Goal: Find specific page/section: Find specific page/section

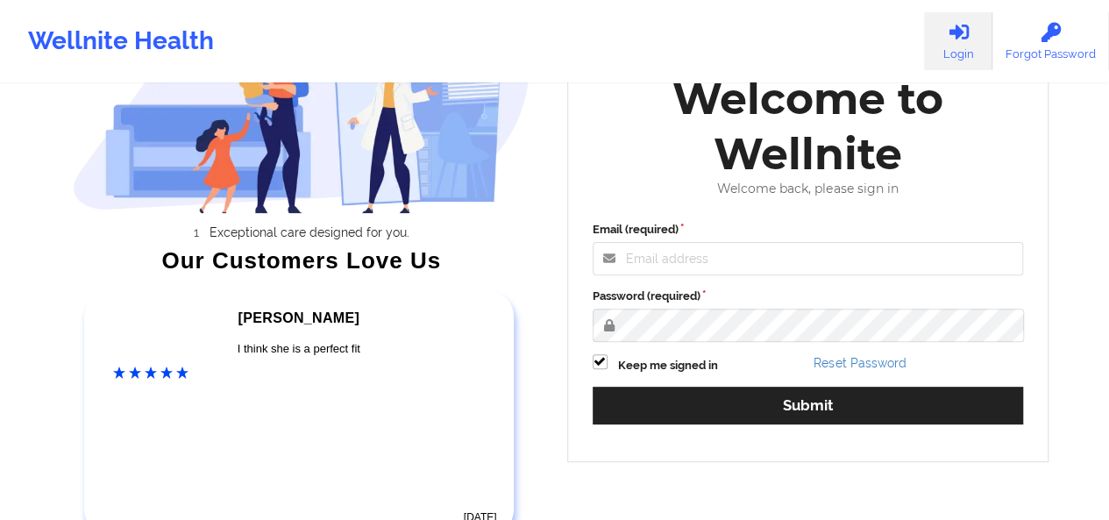
scroll to position [160, 0]
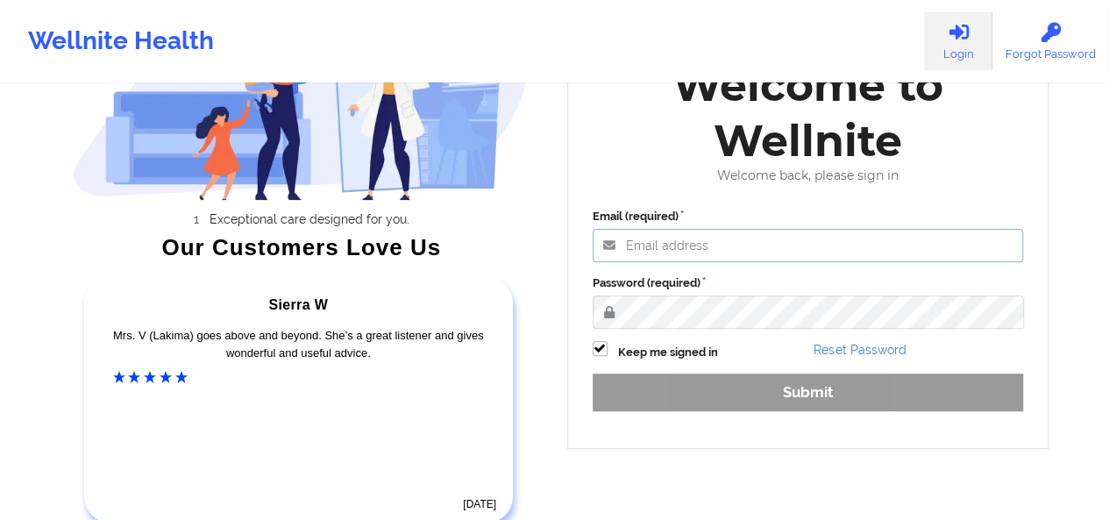
click at [712, 257] on input "Email (required)" at bounding box center [808, 245] width 431 height 33
paste input "[EMAIL_ADDRESS][DOMAIN_NAME]"
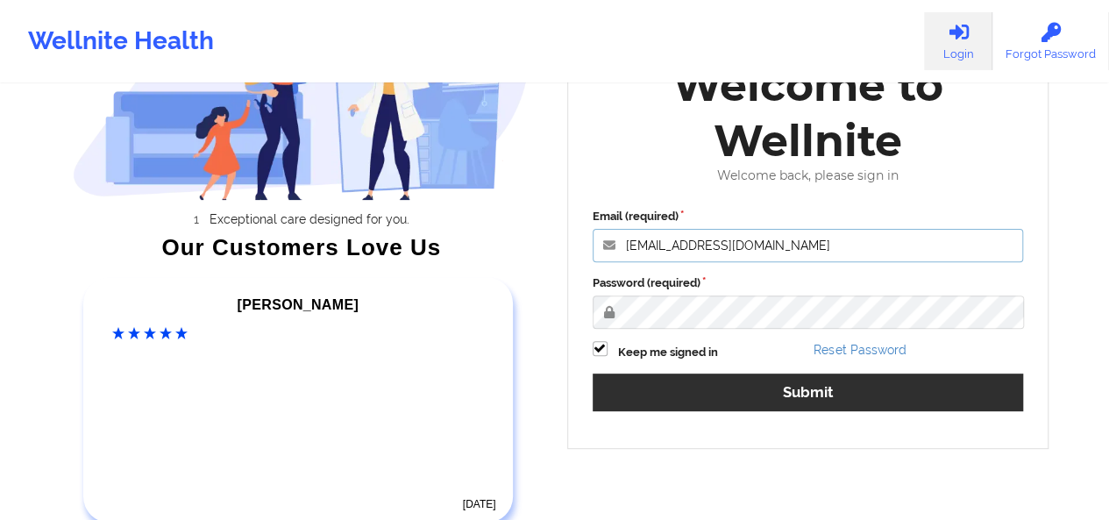
type input "[EMAIL_ADDRESS][DOMAIN_NAME]"
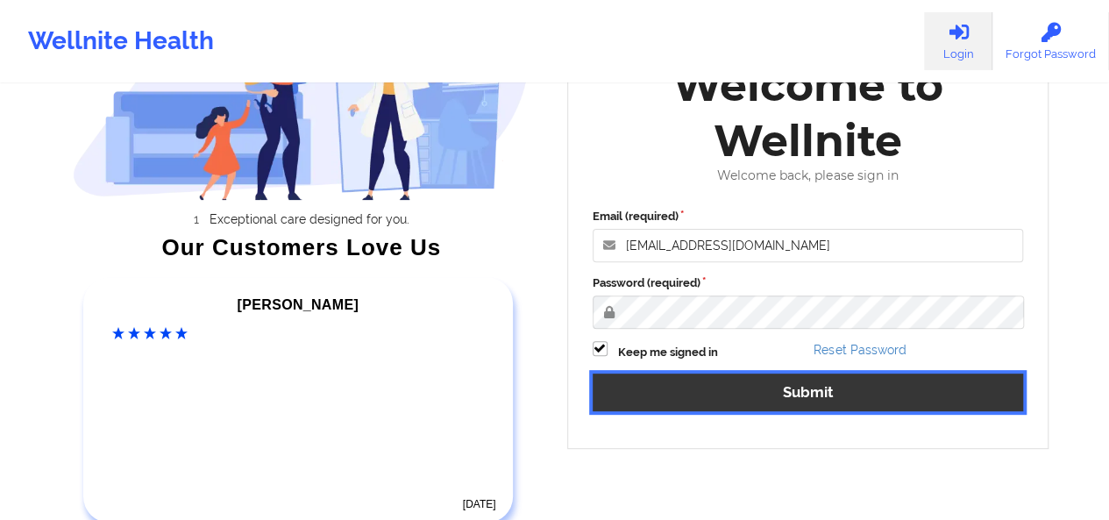
click at [716, 378] on button "Submit" at bounding box center [808, 393] width 431 height 38
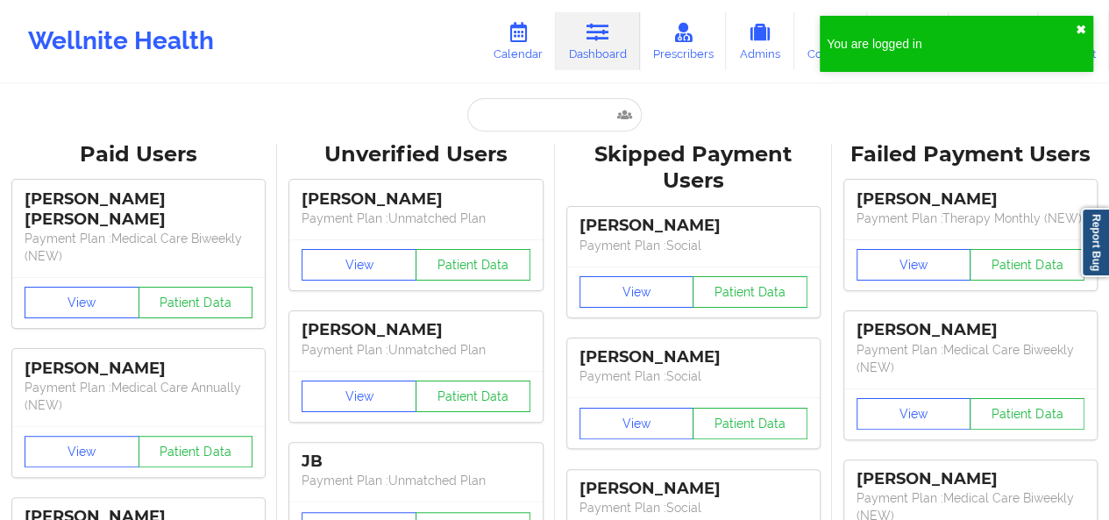
click at [1080, 27] on button "✖︎" at bounding box center [1081, 30] width 11 height 14
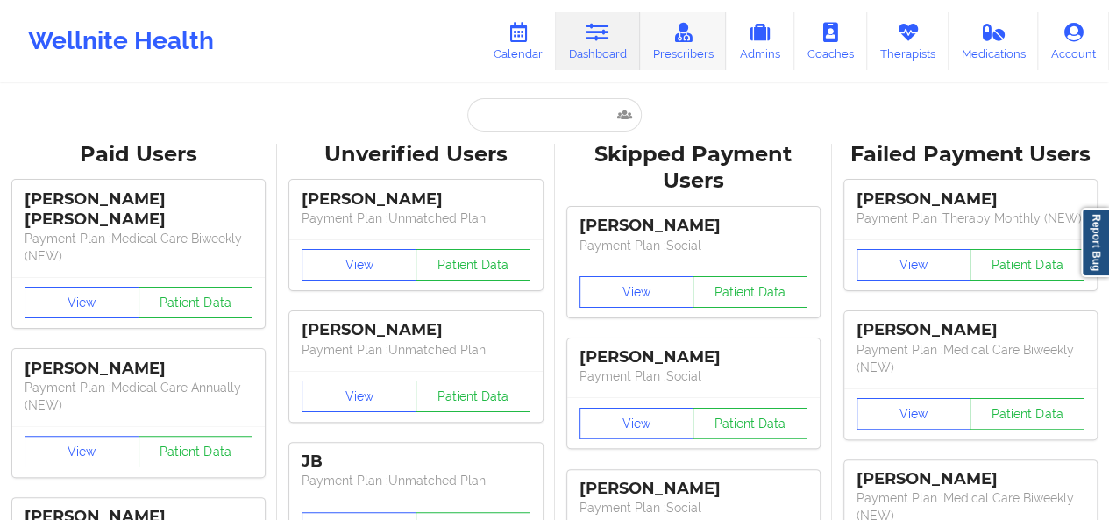
click at [698, 41] on link "Prescribers" at bounding box center [683, 41] width 87 height 58
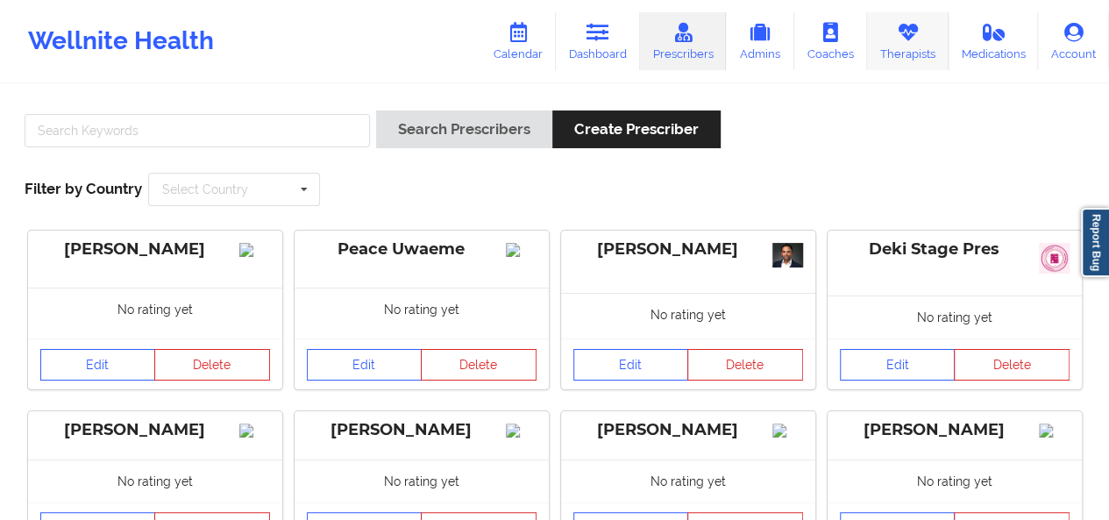
click at [905, 29] on icon at bounding box center [907, 32] width 23 height 19
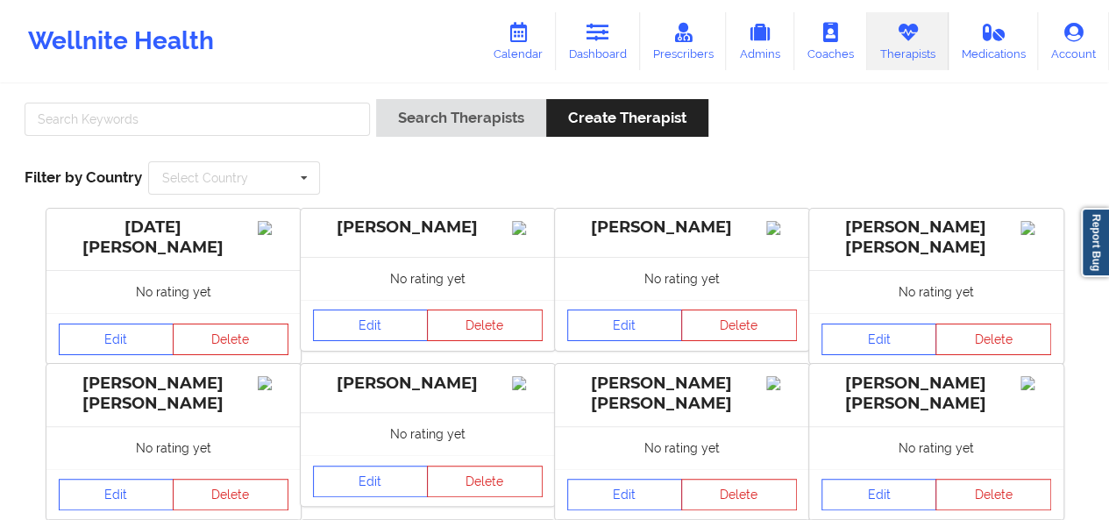
scroll to position [10, 0]
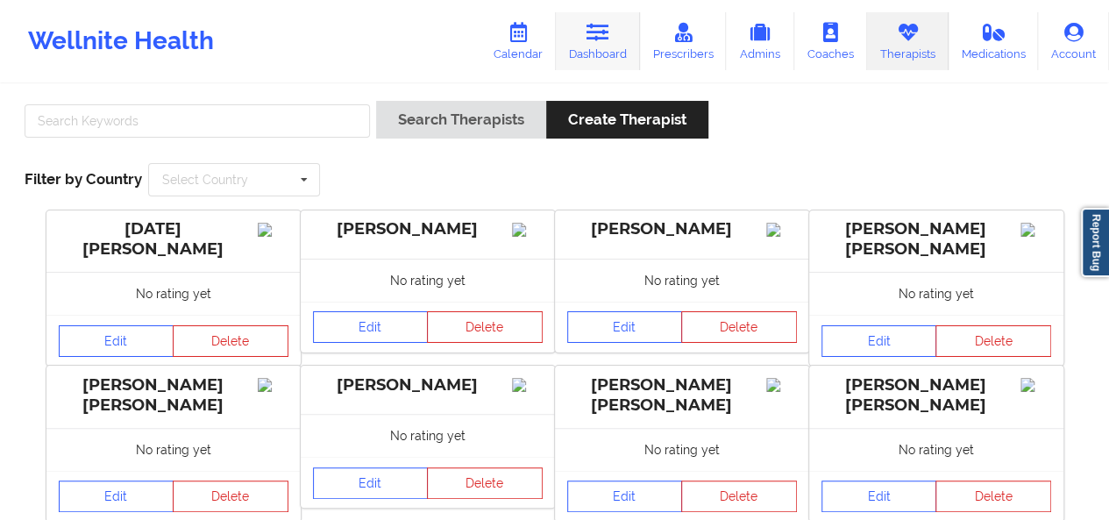
click at [602, 35] on icon at bounding box center [598, 32] width 23 height 19
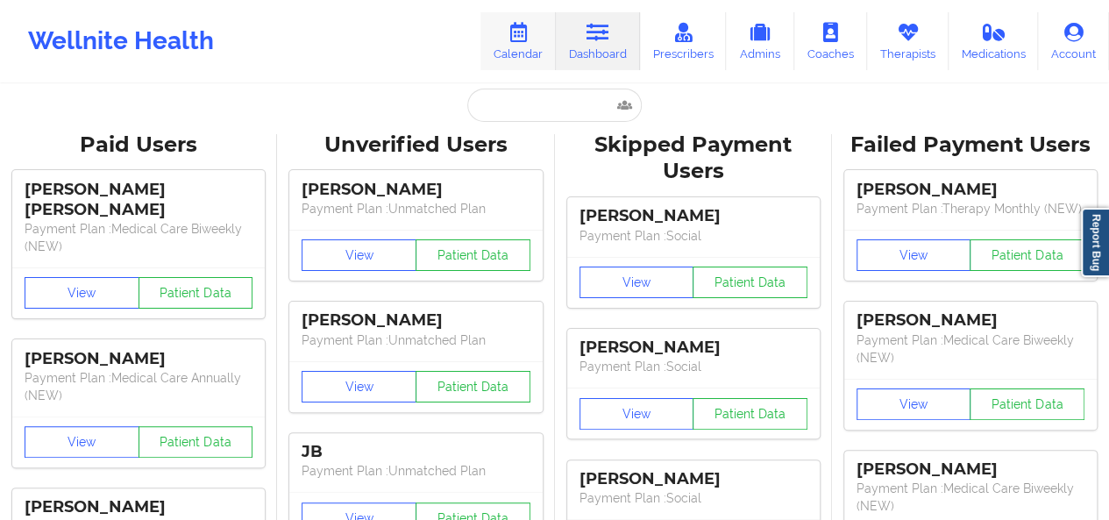
click at [538, 36] on link "Calendar" at bounding box center [518, 41] width 75 height 58
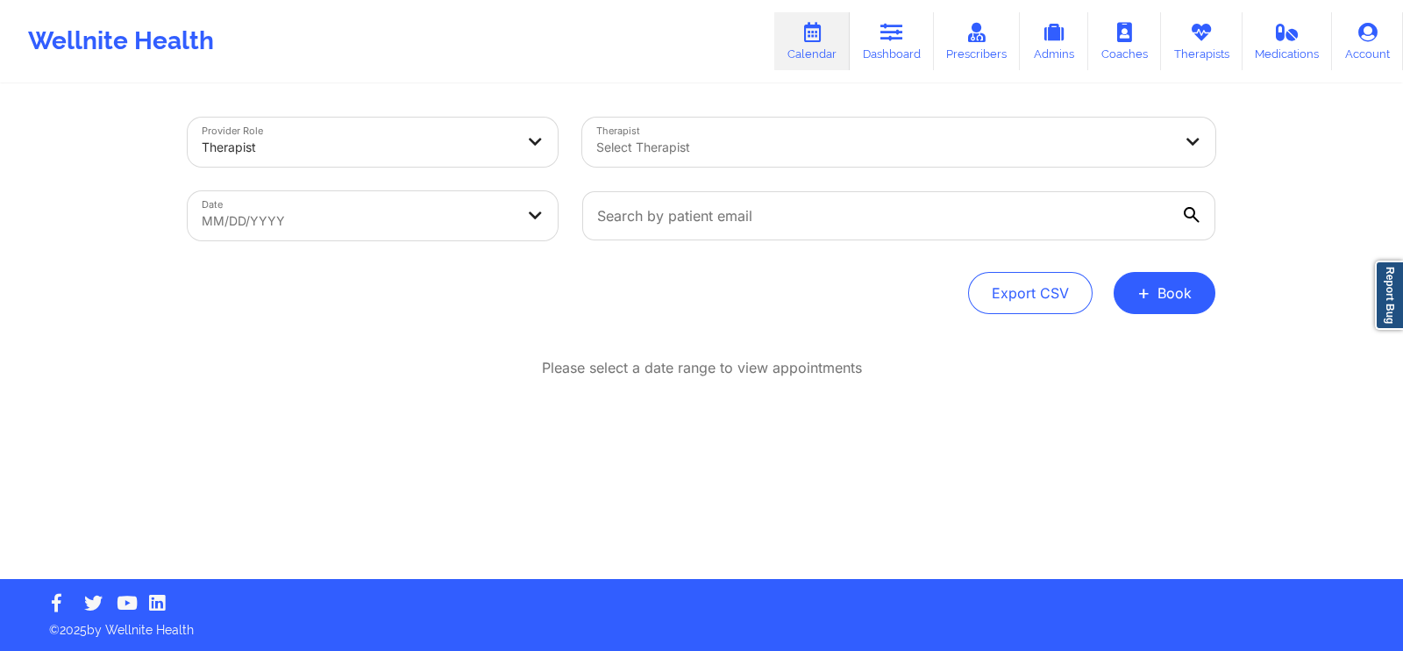
drag, startPoint x: 938, startPoint y: 0, endPoint x: 940, endPoint y: 346, distance: 345.5
click at [940, 346] on div "Provider Role Therapist Therapist Select Therapist Date MM/DD/YYYY Export CSV +…" at bounding box center [701, 332] width 1052 height 493
